Goal: Task Accomplishment & Management: Manage account settings

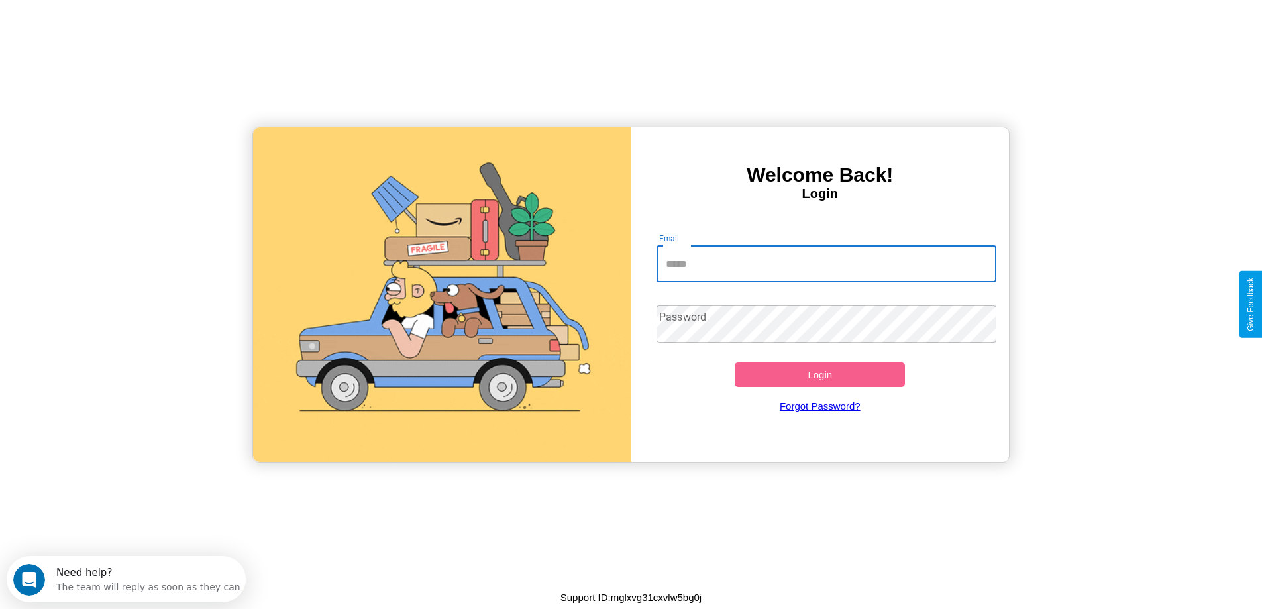
click at [826, 264] on input "Email" at bounding box center [826, 263] width 340 height 37
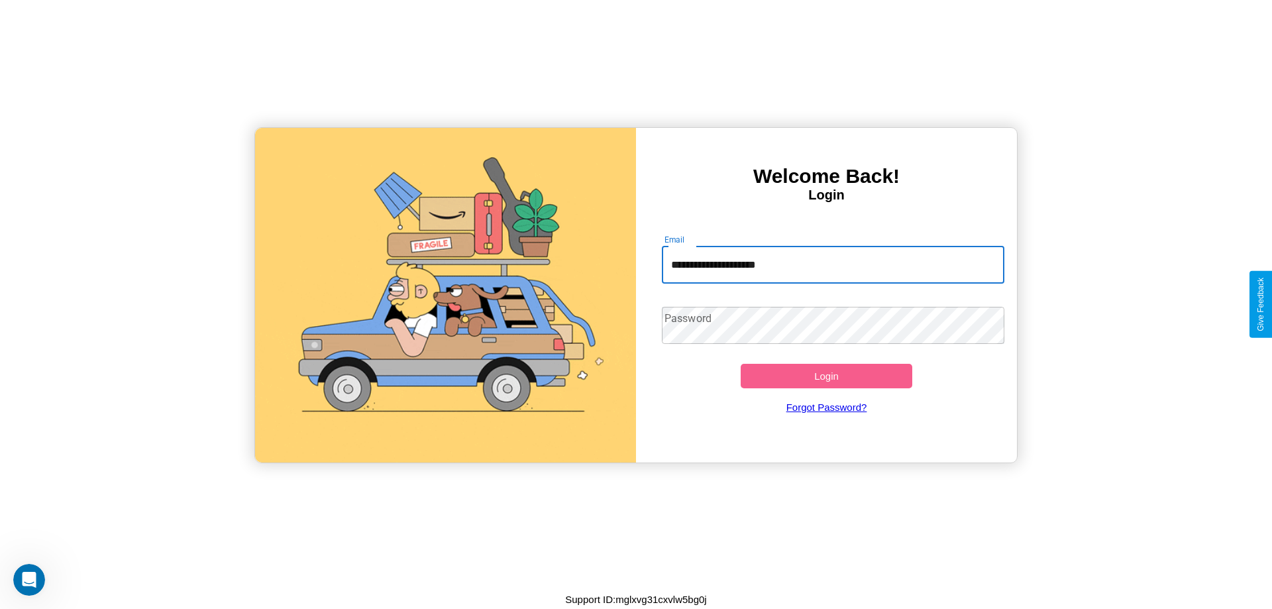
type input "**********"
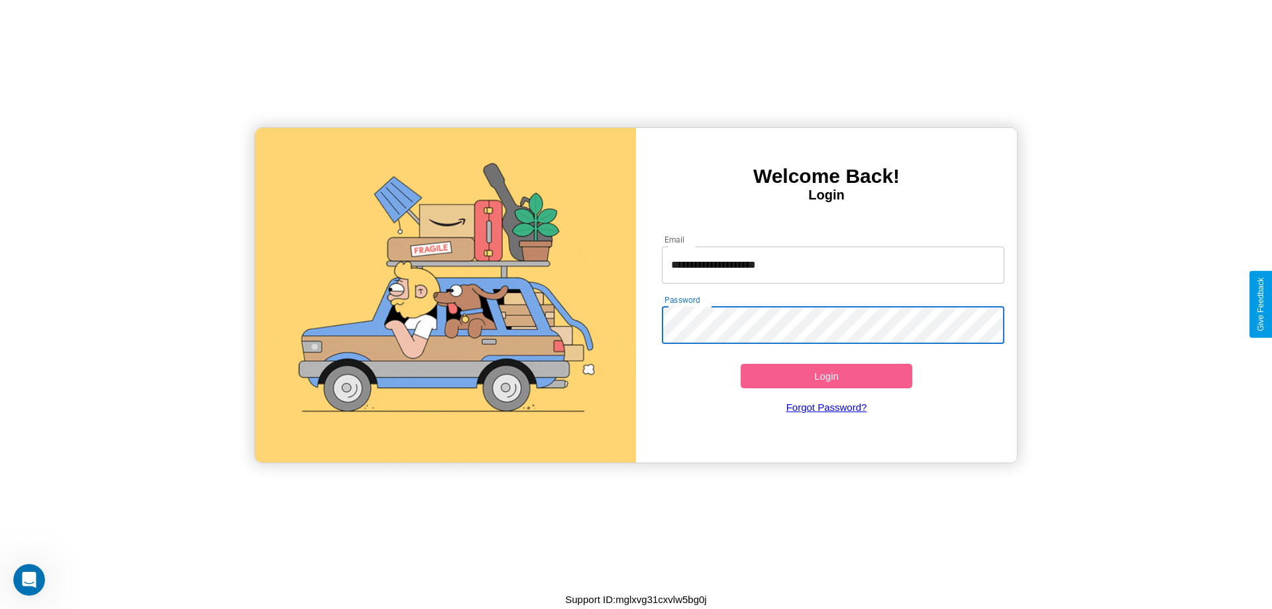
click at [826, 375] on button "Login" at bounding box center [826, 376] width 172 height 25
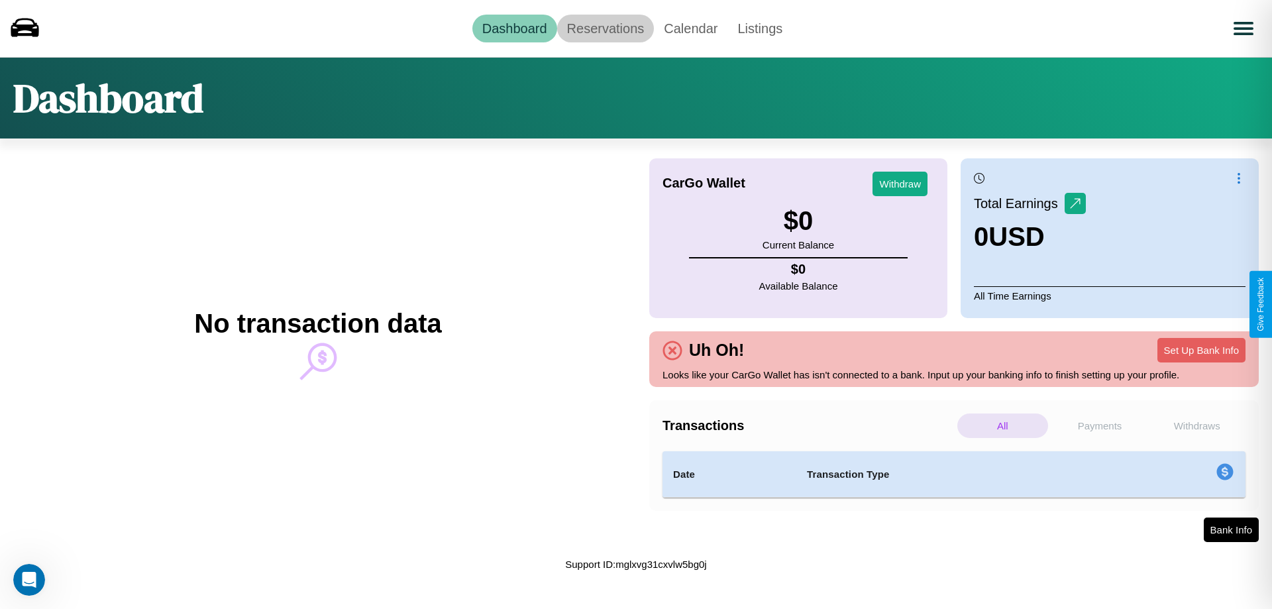
click at [605, 28] on link "Reservations" at bounding box center [605, 29] width 97 height 28
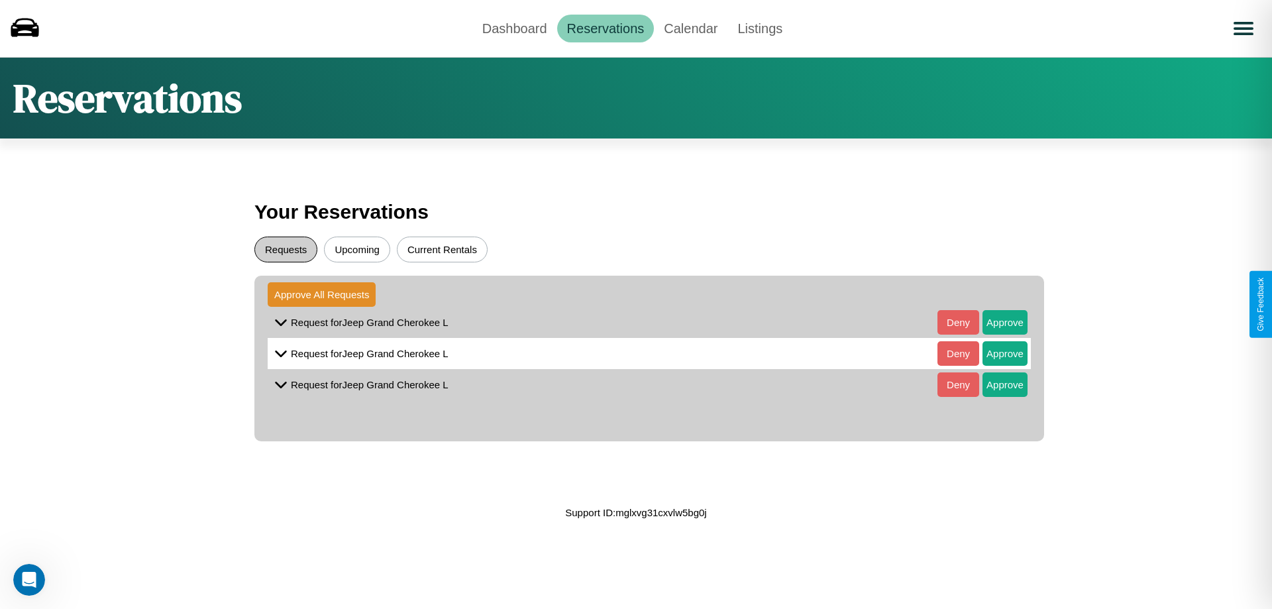
click at [285, 249] on button "Requests" at bounding box center [285, 249] width 63 height 26
click at [995, 322] on button "Approve" at bounding box center [1004, 322] width 45 height 25
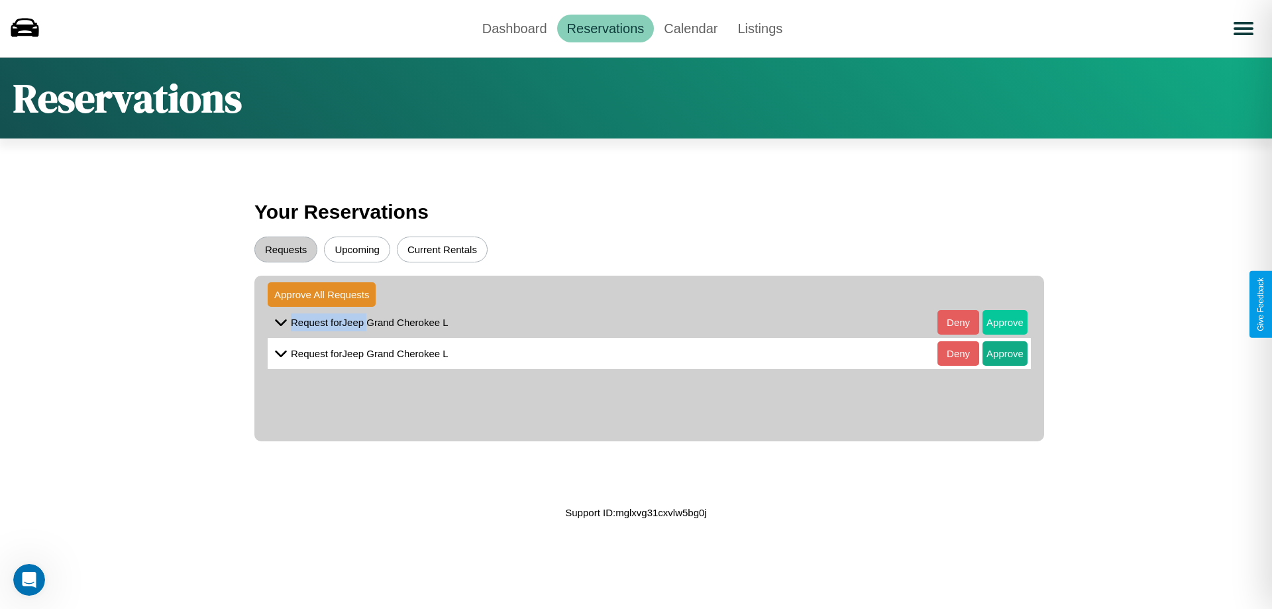
click at [995, 322] on button "Approve" at bounding box center [1004, 322] width 45 height 25
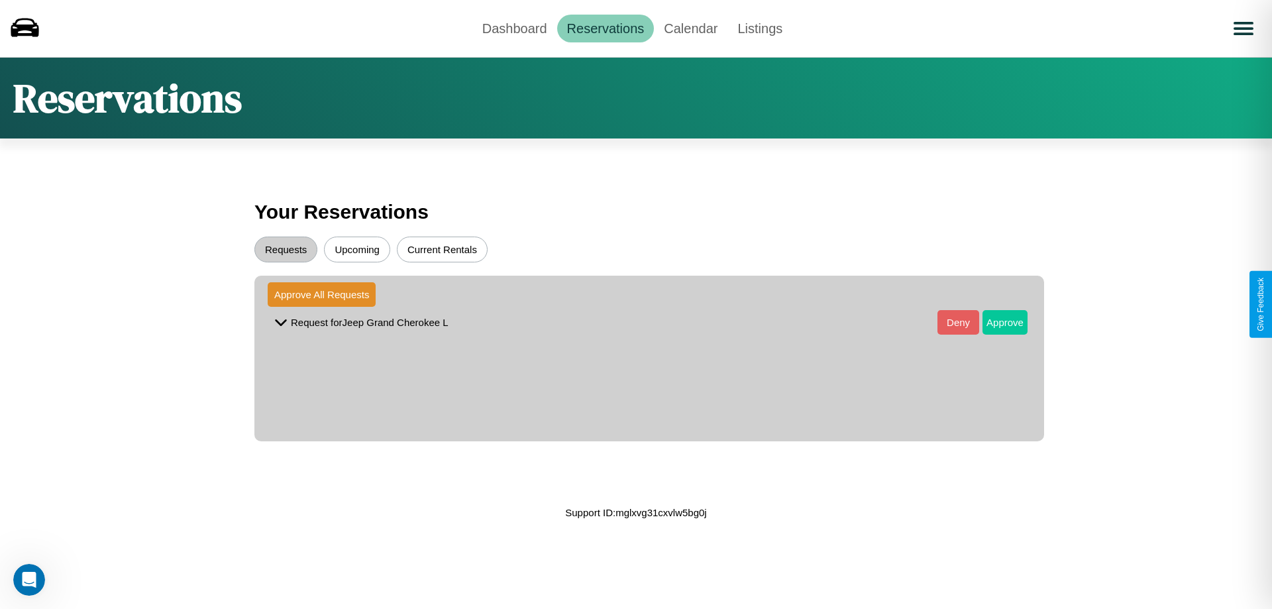
click at [995, 322] on button "Approve" at bounding box center [1004, 322] width 45 height 25
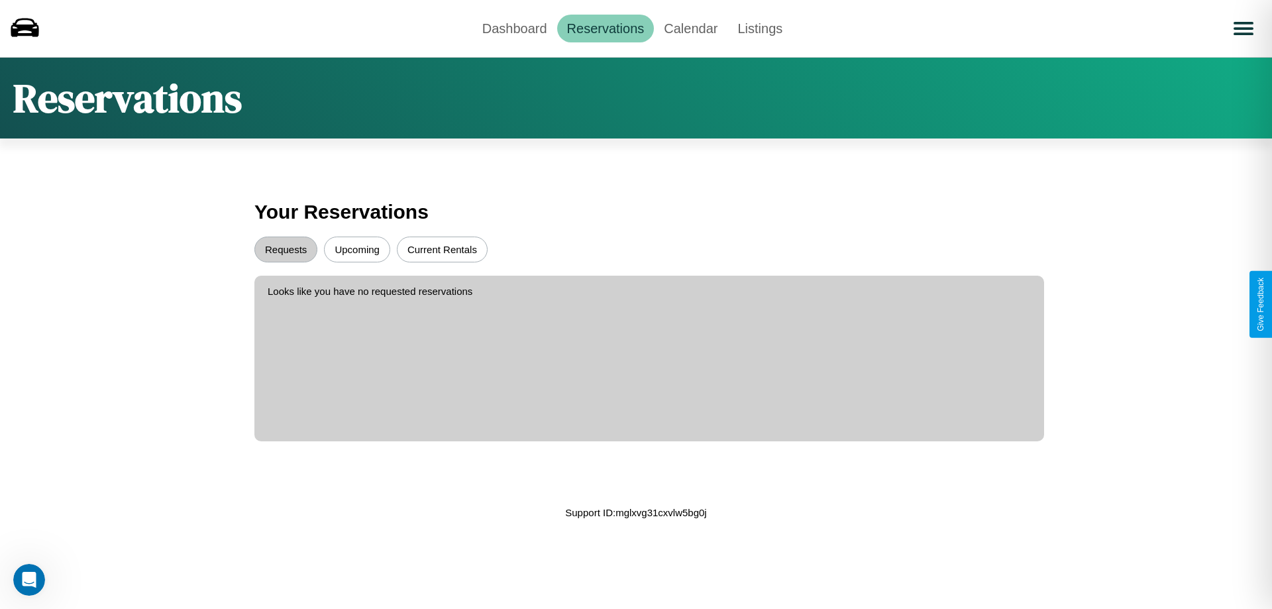
click at [357, 249] on button "Upcoming" at bounding box center [357, 249] width 66 height 26
click at [690, 28] on link "Calendar" at bounding box center [691, 29] width 74 height 28
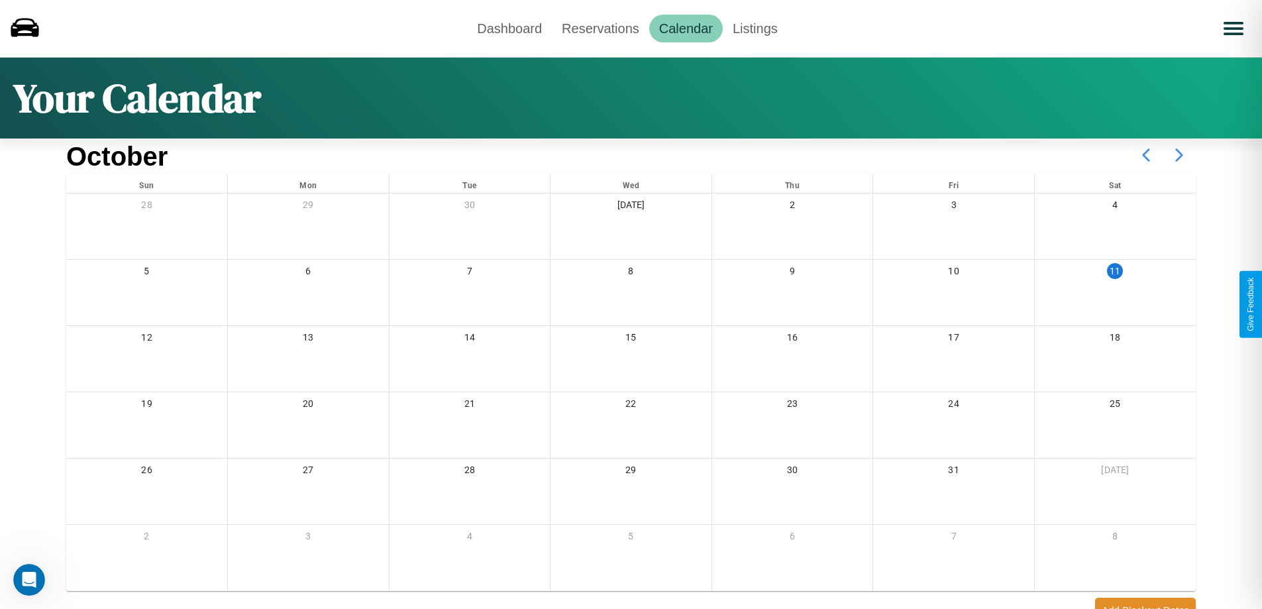
click at [1179, 155] on icon at bounding box center [1178, 154] width 33 height 33
click at [509, 28] on link "Dashboard" at bounding box center [509, 29] width 85 height 28
